Goal: Find specific page/section: Find specific page/section

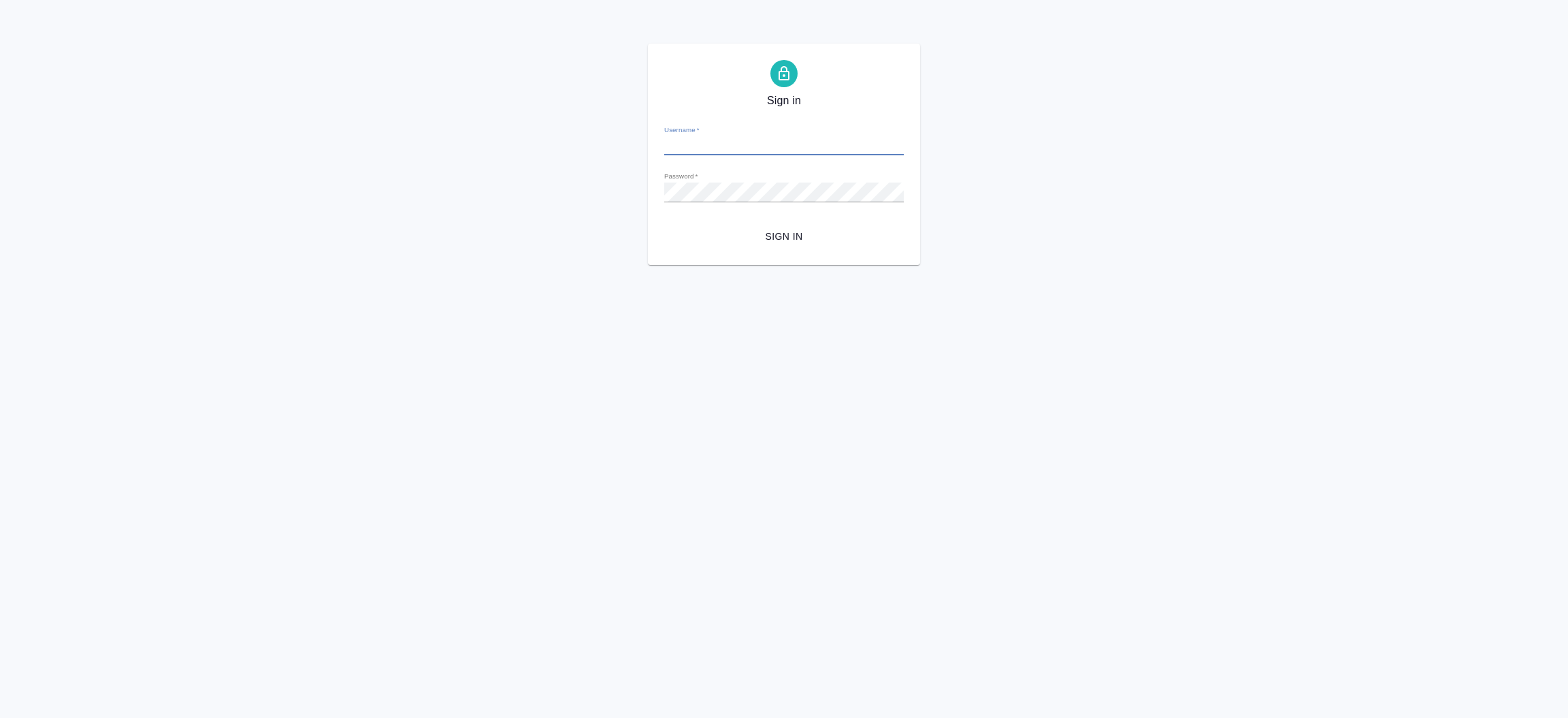
type input "i.shorova@awatera.com"
click at [785, 236] on span "Sign in" at bounding box center [783, 236] width 217 height 17
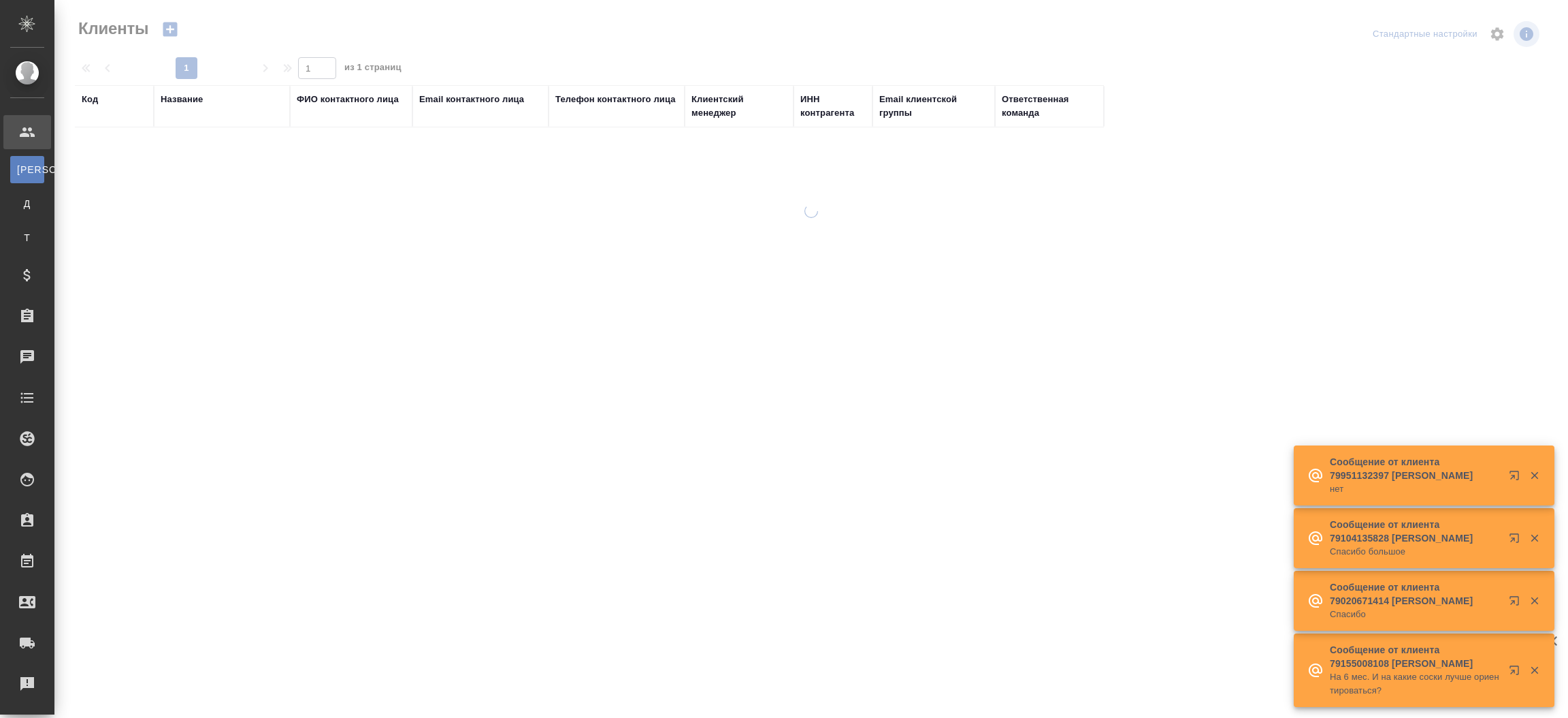
select select "RU"
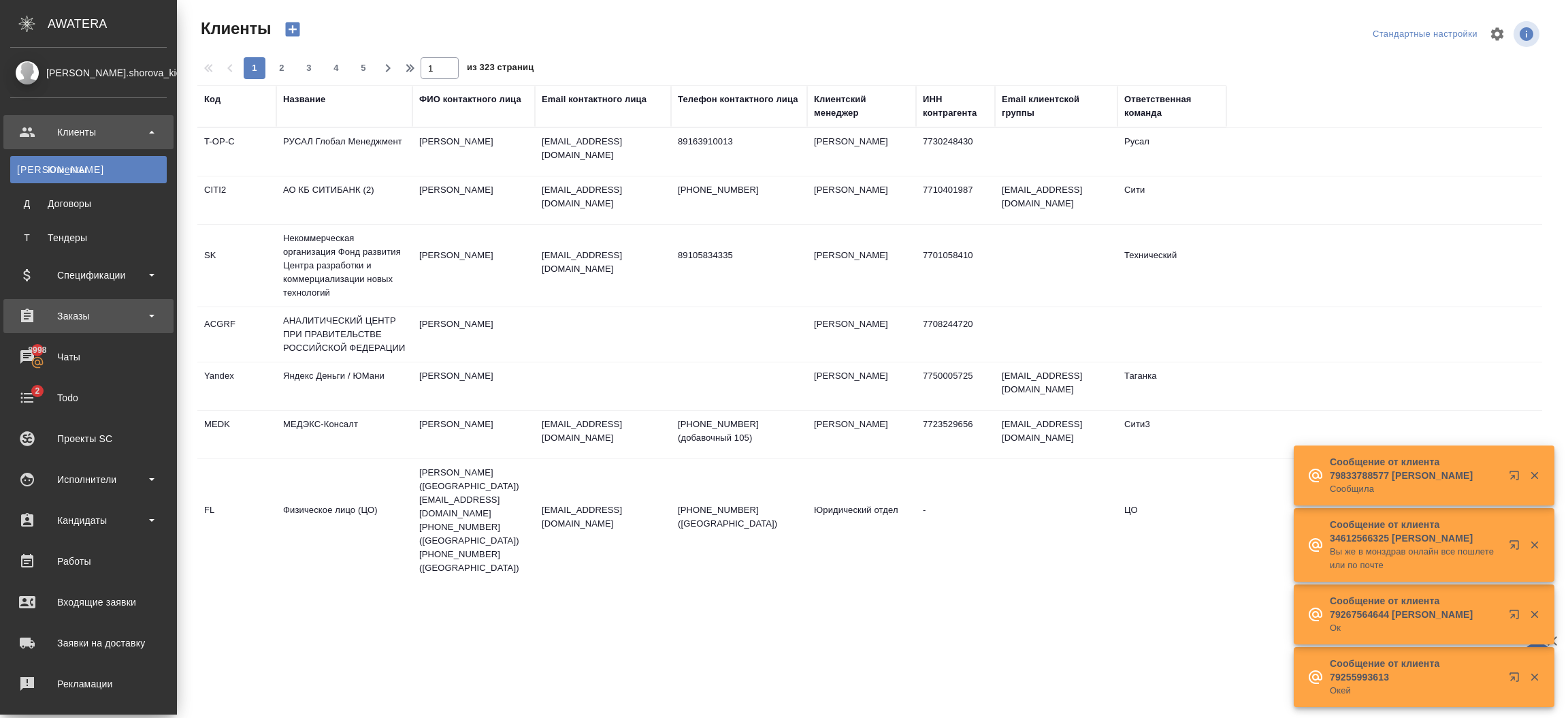
click at [85, 319] on div "Заказы" at bounding box center [88, 315] width 157 height 20
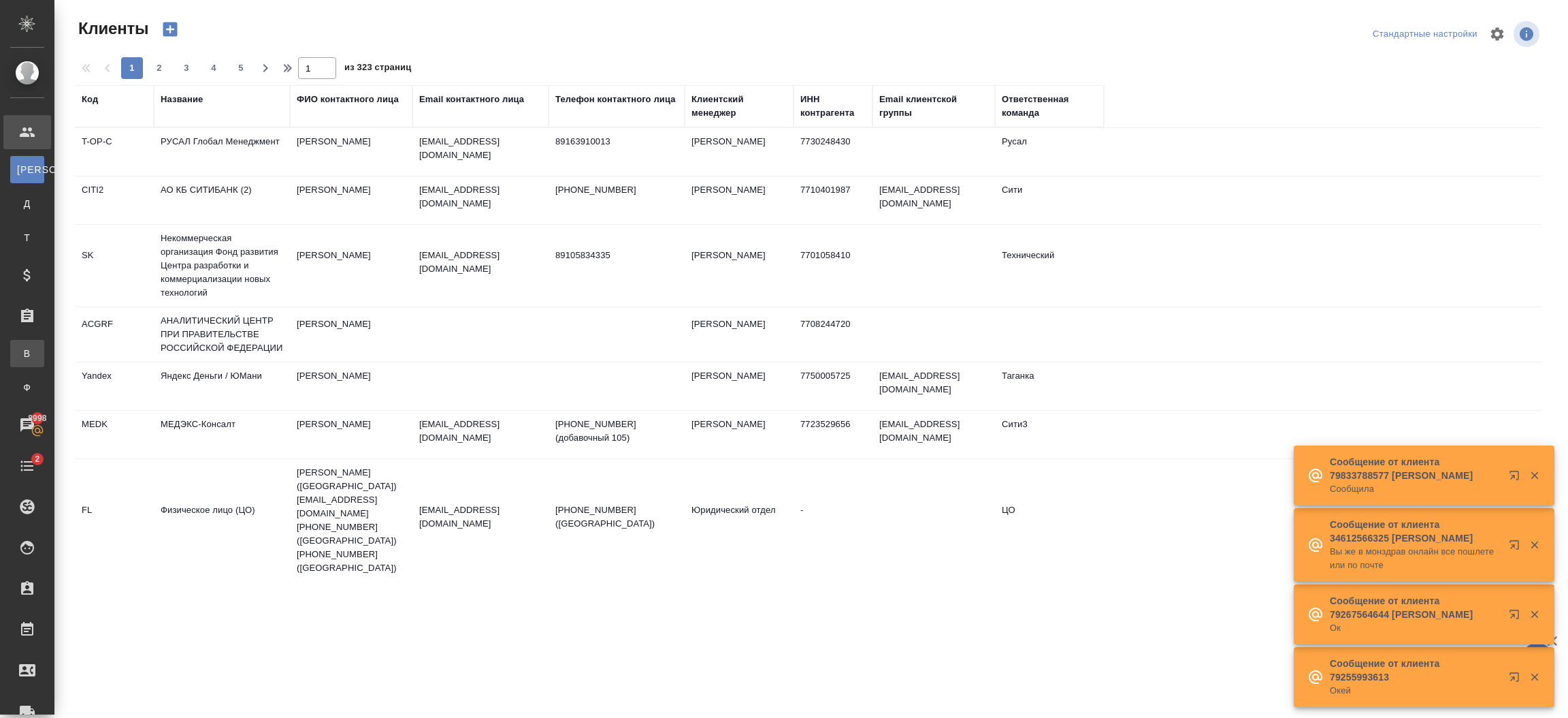
click at [20, 354] on div "Все заказы" at bounding box center [10, 353] width 20 height 14
